Goal: Information Seeking & Learning: Learn about a topic

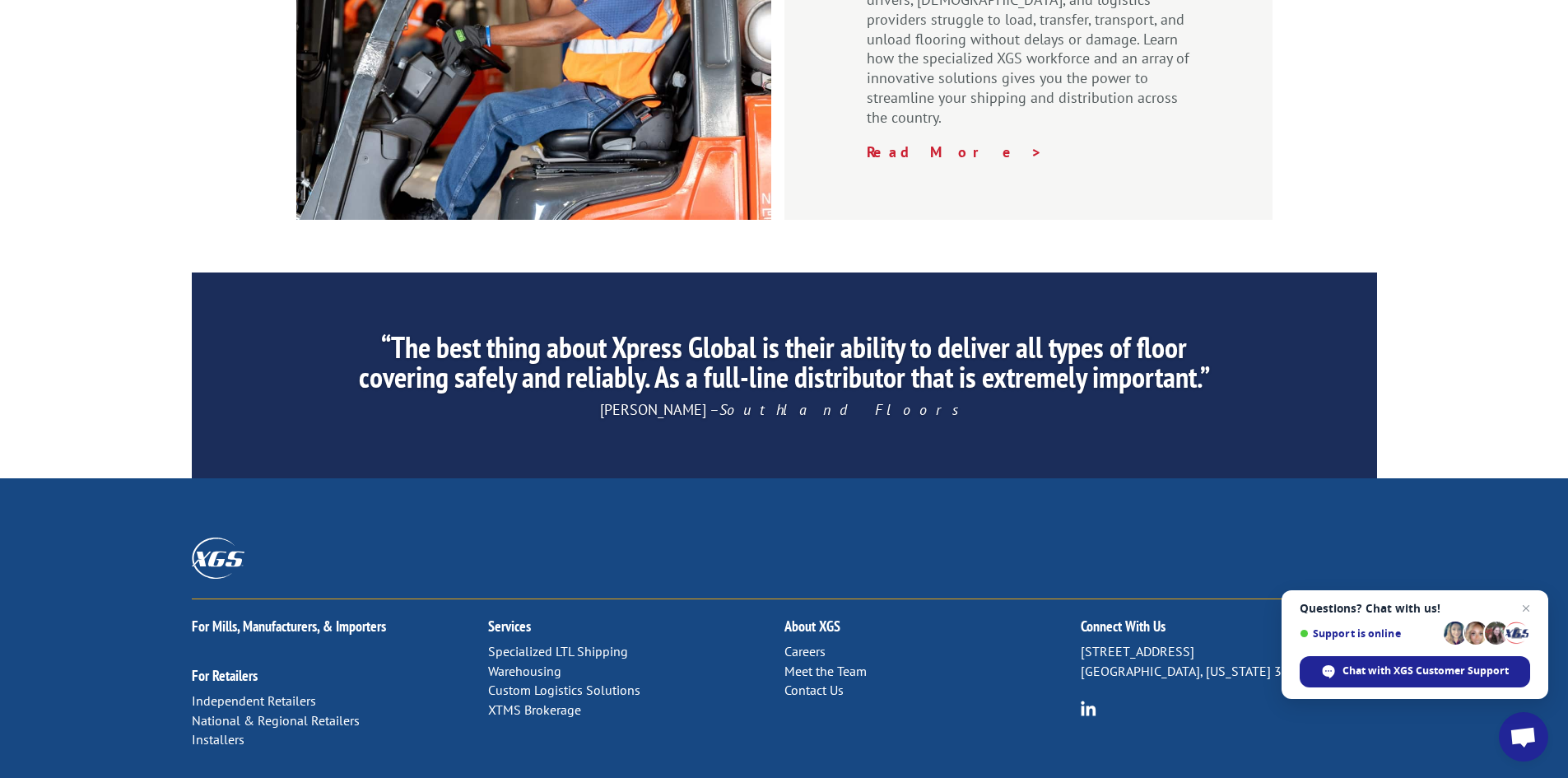
scroll to position [2481, 0]
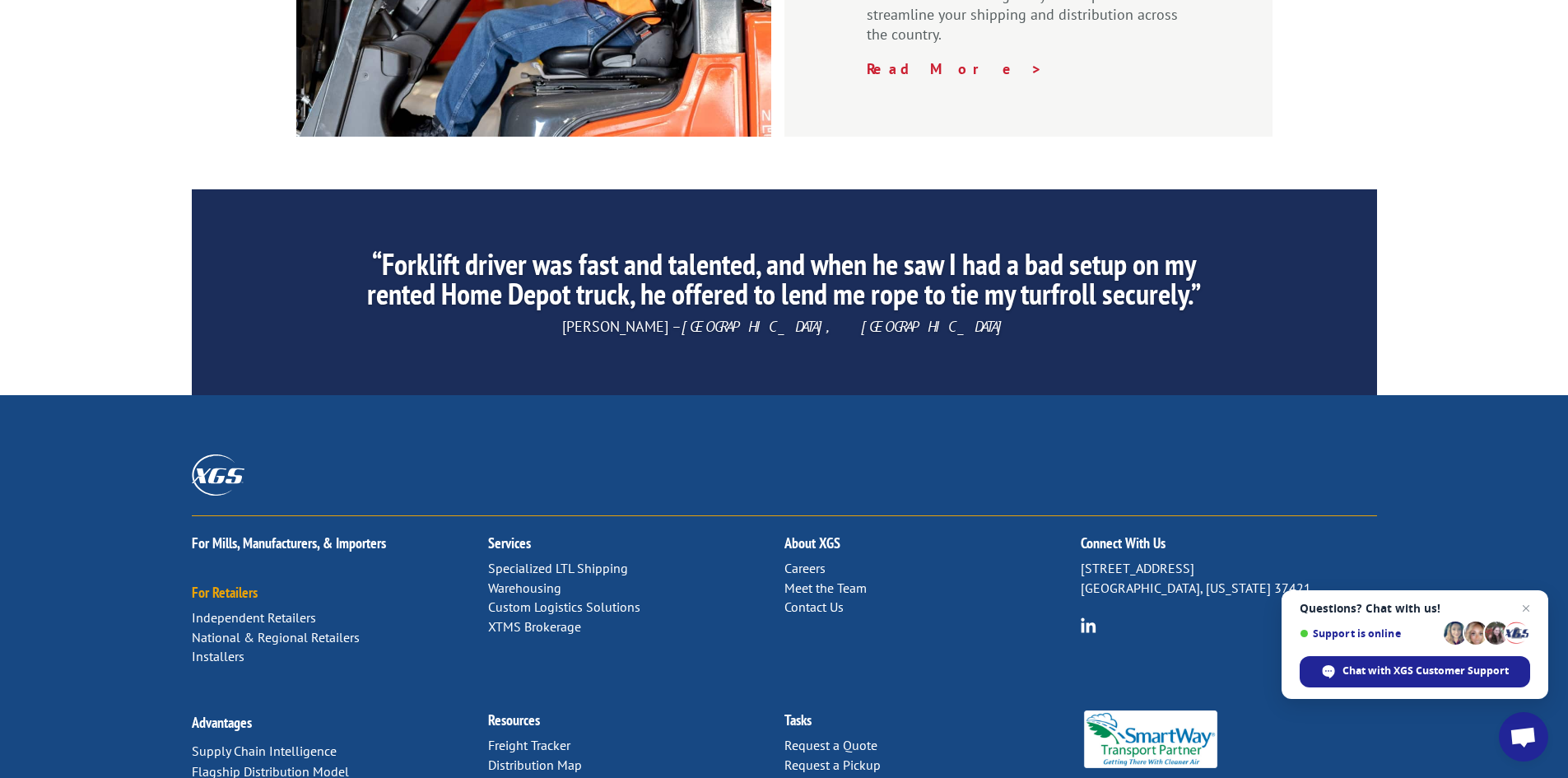
click at [224, 583] on link "For Retailers" at bounding box center [225, 592] width 66 height 19
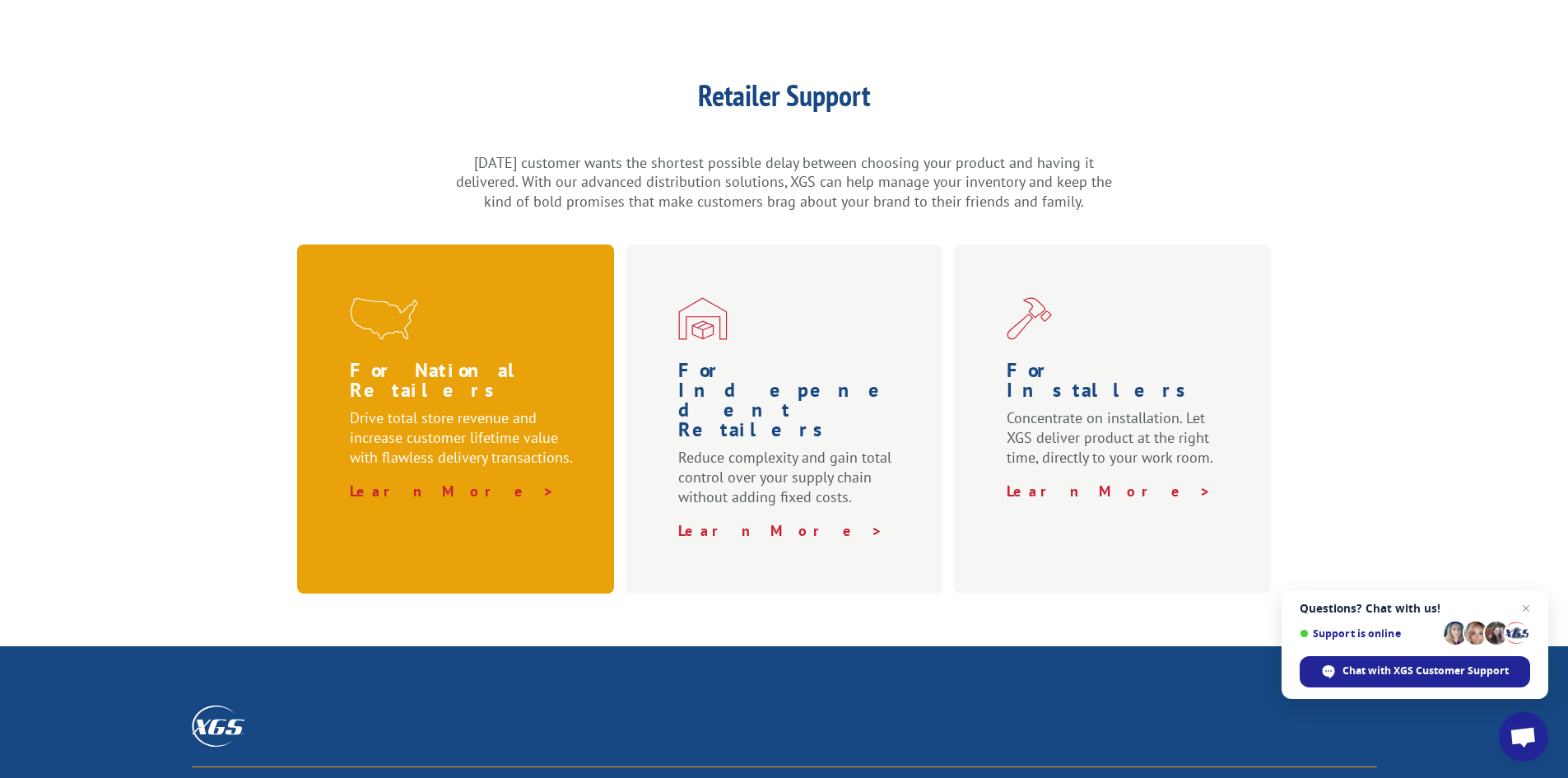
scroll to position [412, 0]
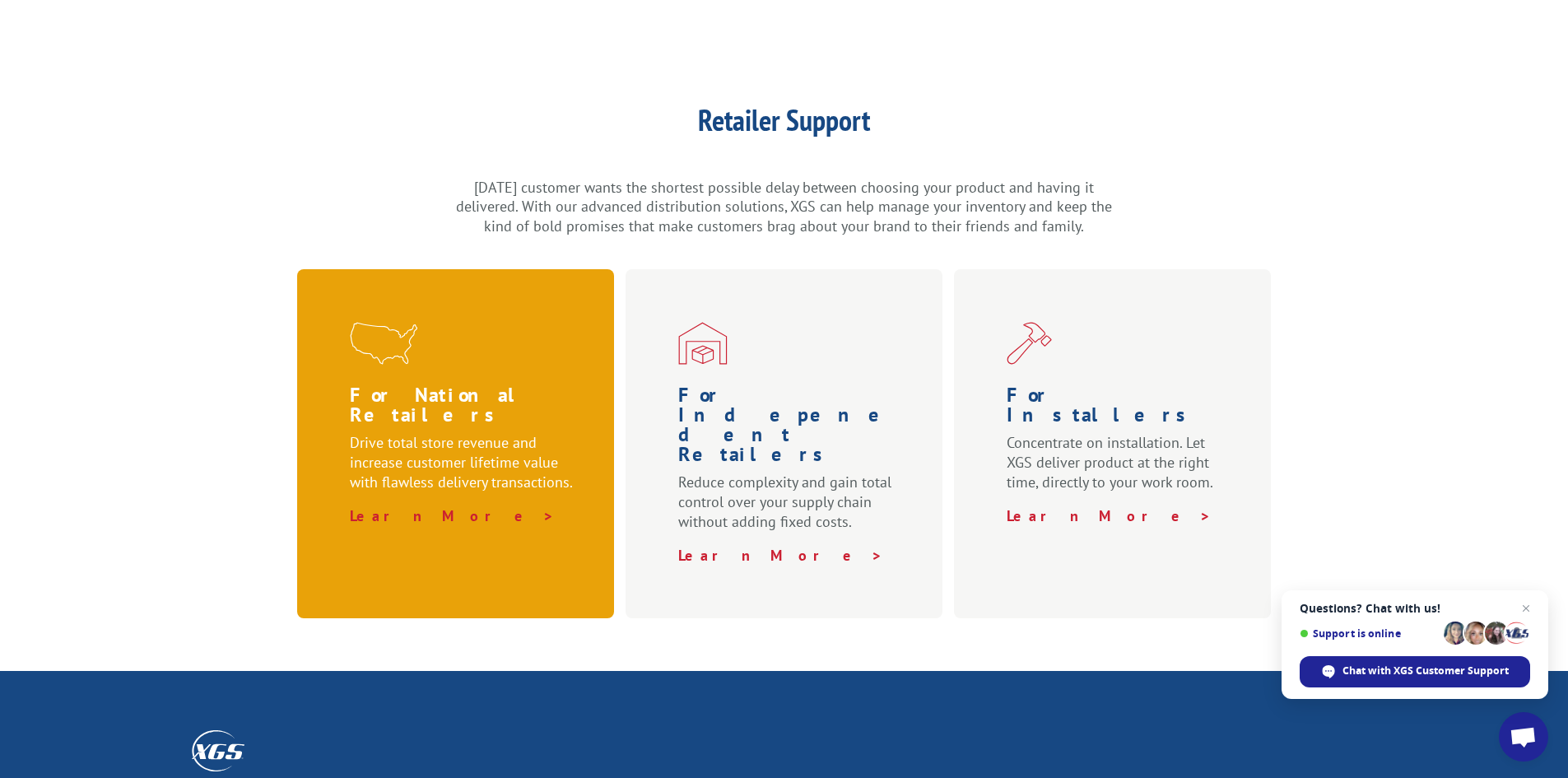
click at [428, 433] on p "Drive total store revenue and increase customer lifetime value with flawless de…" at bounding box center [465, 470] width 231 height 73
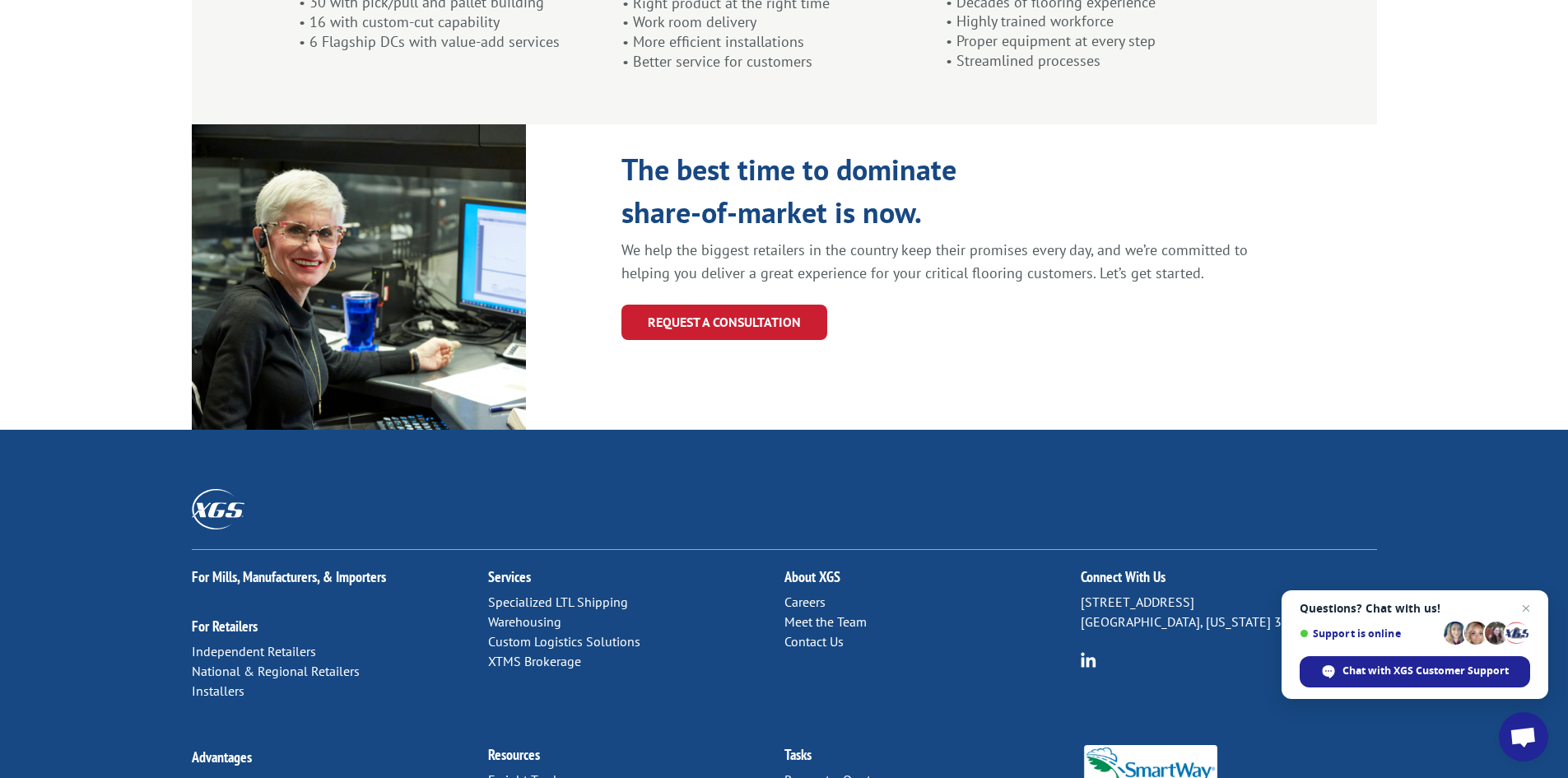
scroll to position [1766, 0]
